Goal: Information Seeking & Learning: Learn about a topic

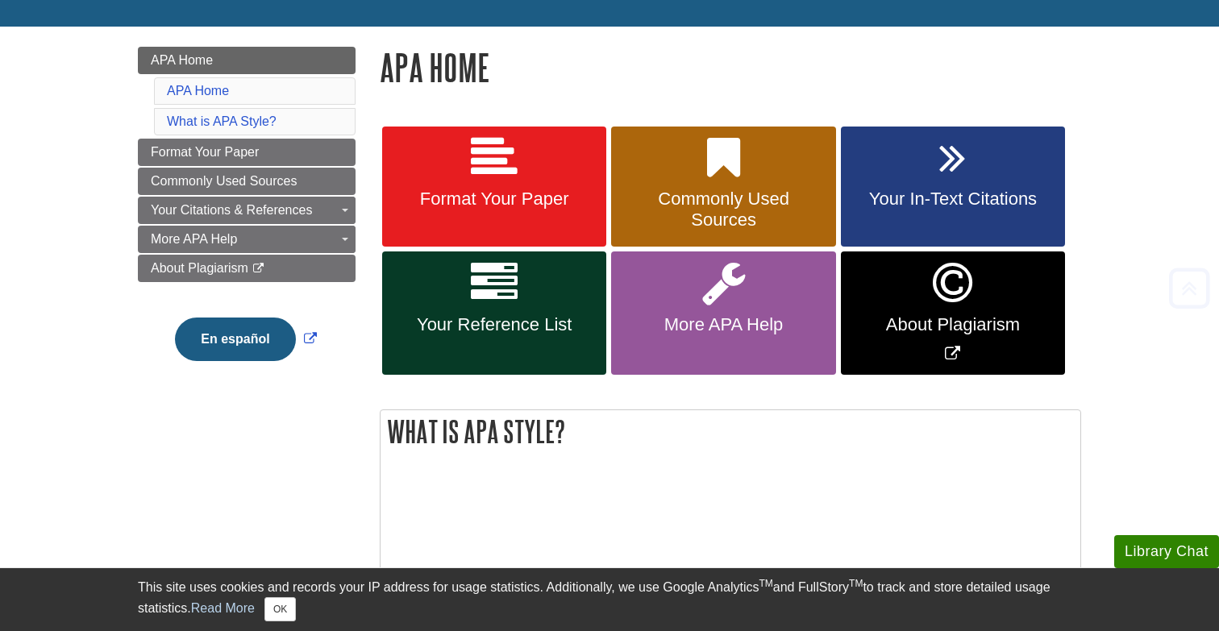
scroll to position [195, 0]
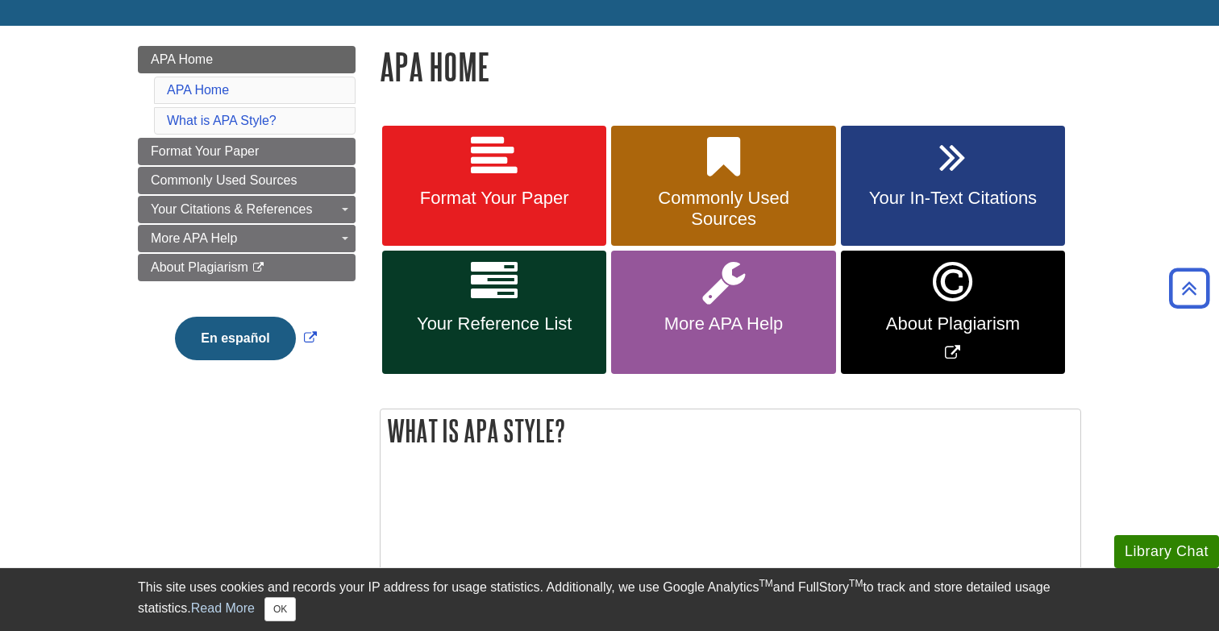
click at [508, 308] on link "Your Reference List" at bounding box center [494, 312] width 224 height 123
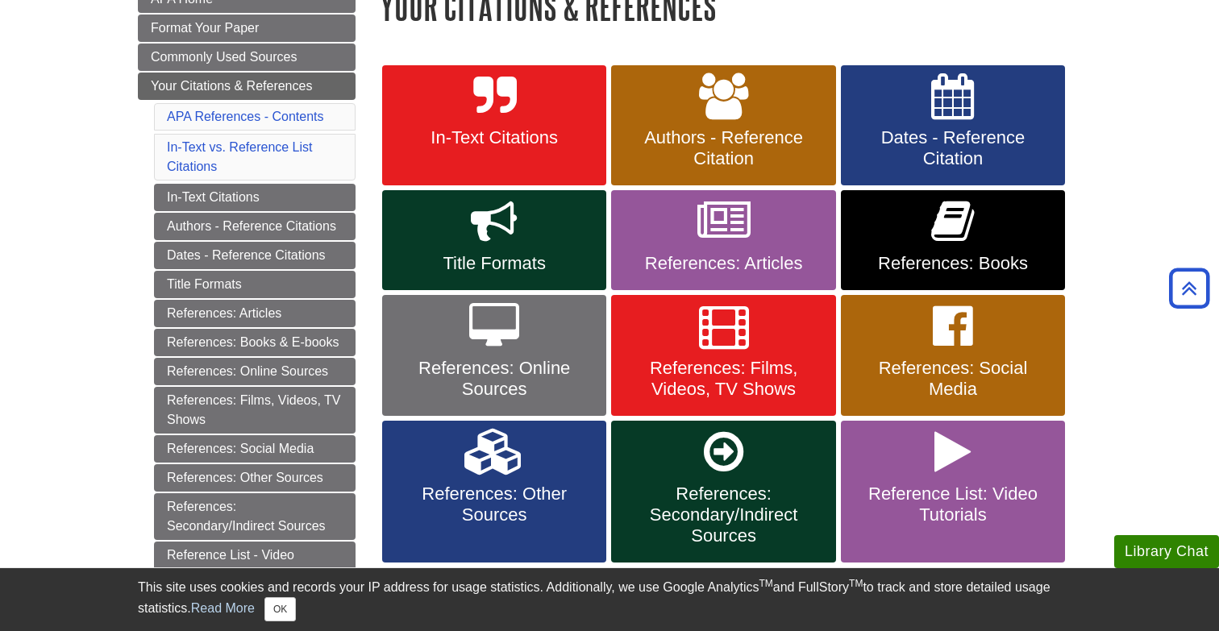
scroll to position [274, 0]
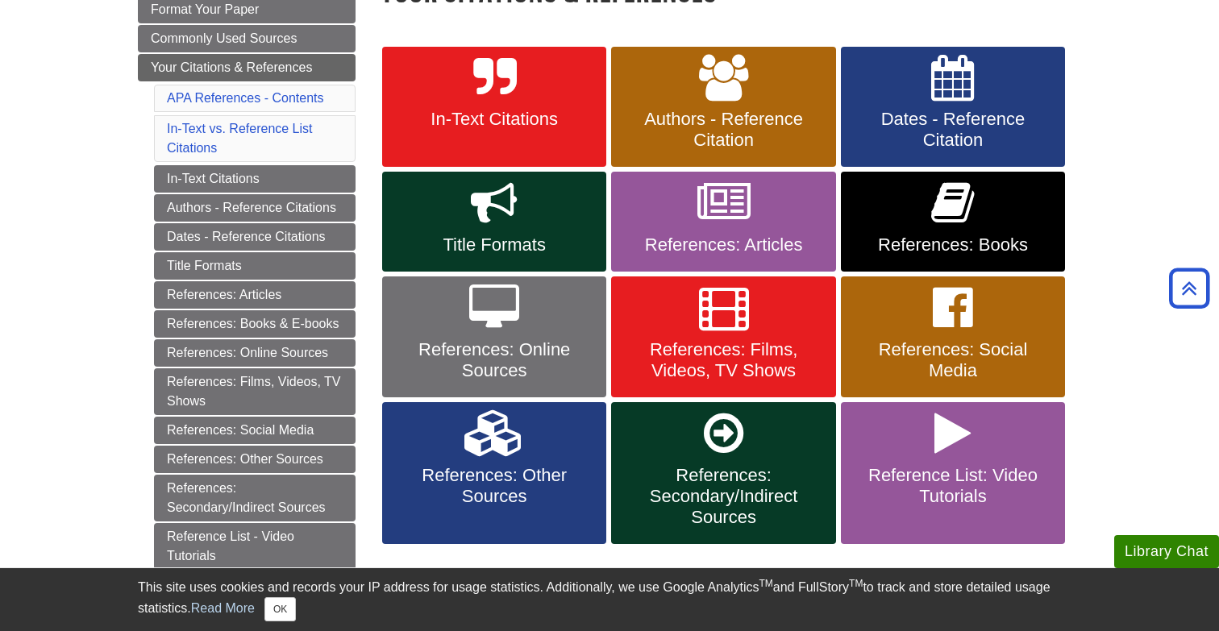
click at [911, 230] on link "References: Books" at bounding box center [953, 222] width 224 height 100
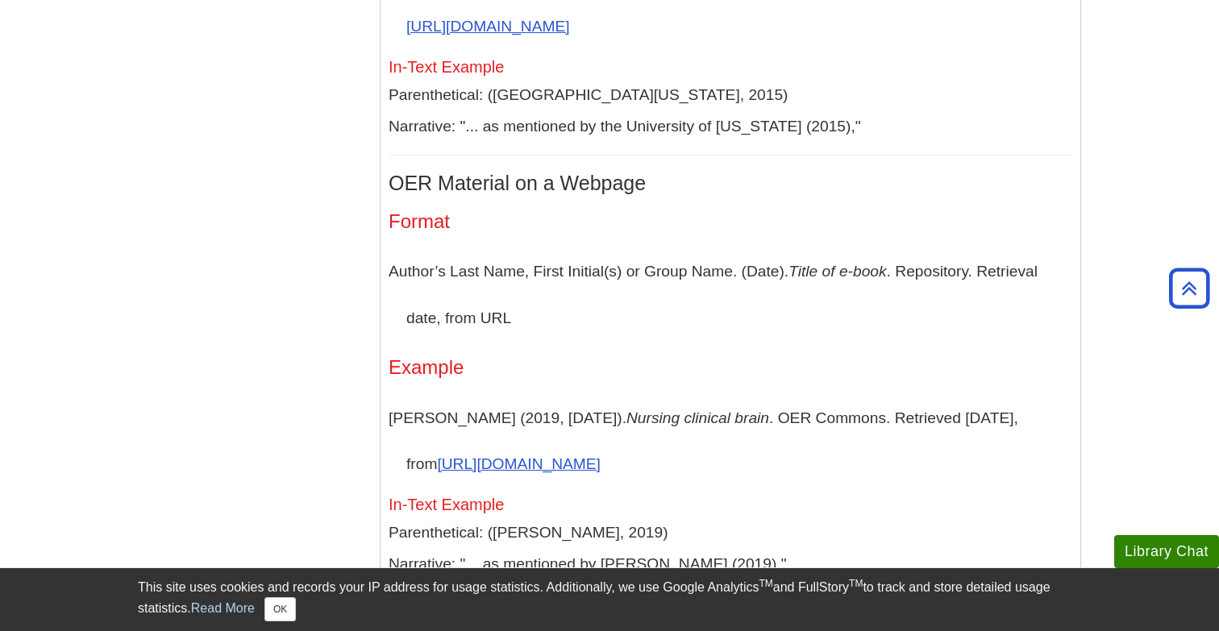
scroll to position [3739, 0]
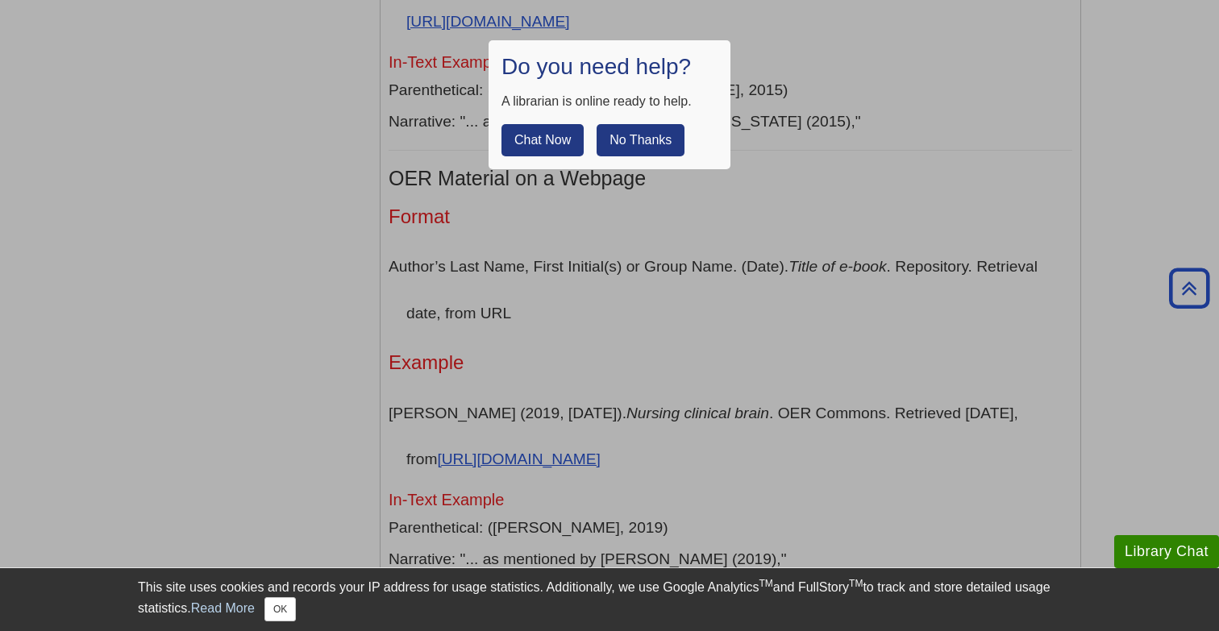
click at [648, 140] on button "No Thanks" at bounding box center [641, 140] width 88 height 32
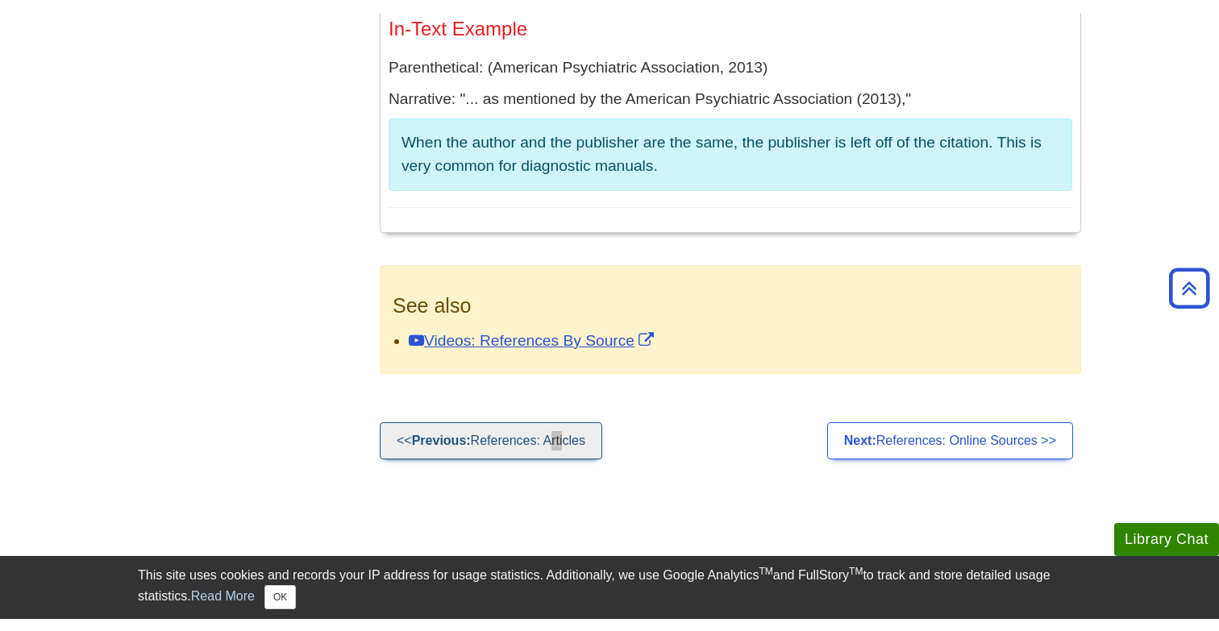
scroll to position [0, 0]
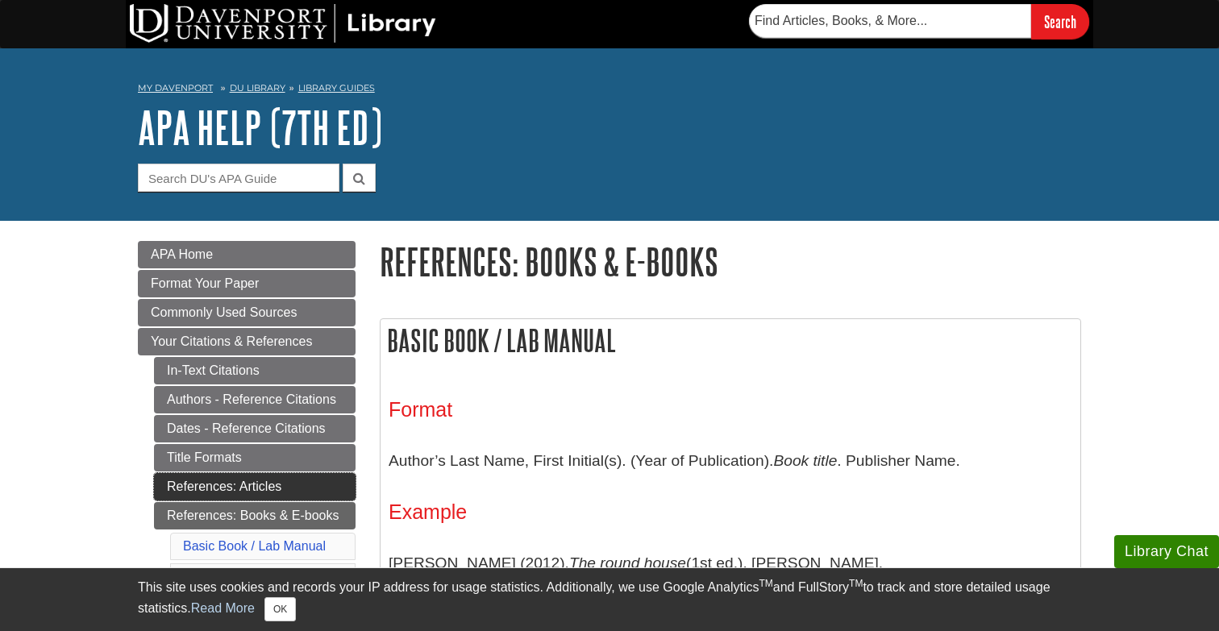
click at [274, 491] on link "References: Articles" at bounding box center [255, 486] width 202 height 27
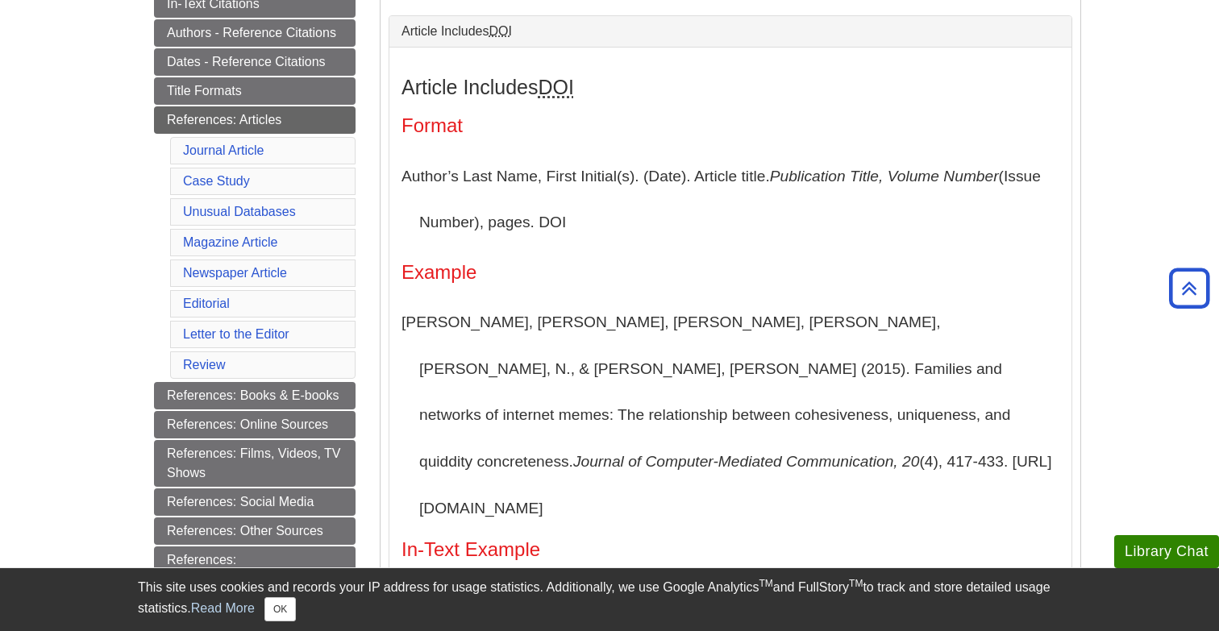
scroll to position [368, 0]
